Goal: Communication & Community: Ask a question

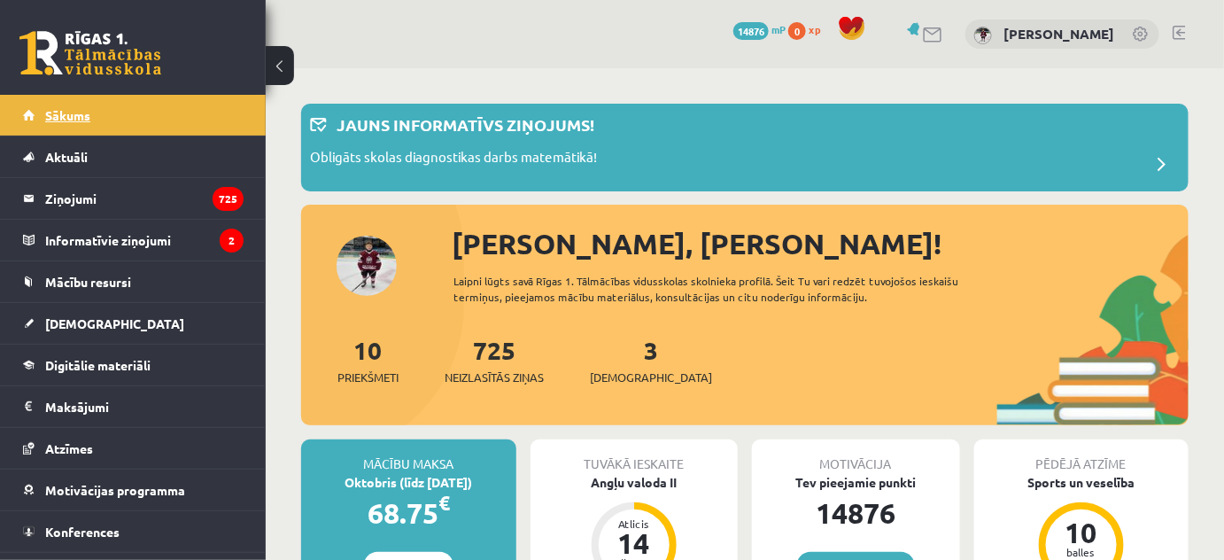
click at [69, 116] on span "Sākums" at bounding box center [67, 115] width 45 height 16
click at [81, 199] on legend "Ziņojumi 725" at bounding box center [144, 198] width 198 height 41
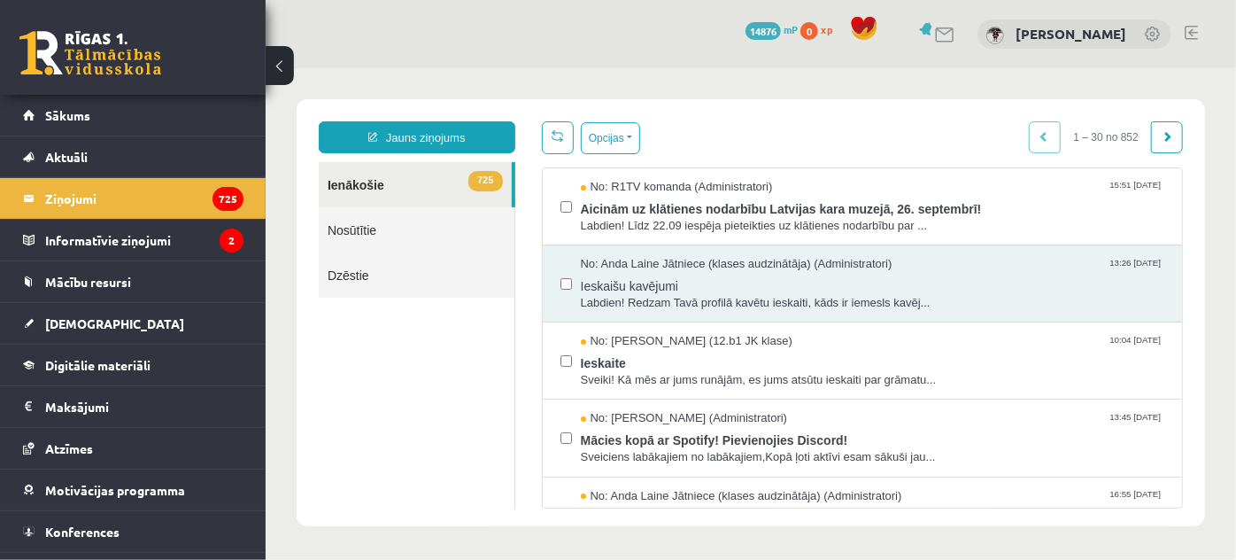
click at [446, 385] on ul "725 Ienākošie Nosūtītie Dzēstie" at bounding box center [416, 334] width 197 height 347
